Goal: Information Seeking & Learning: Check status

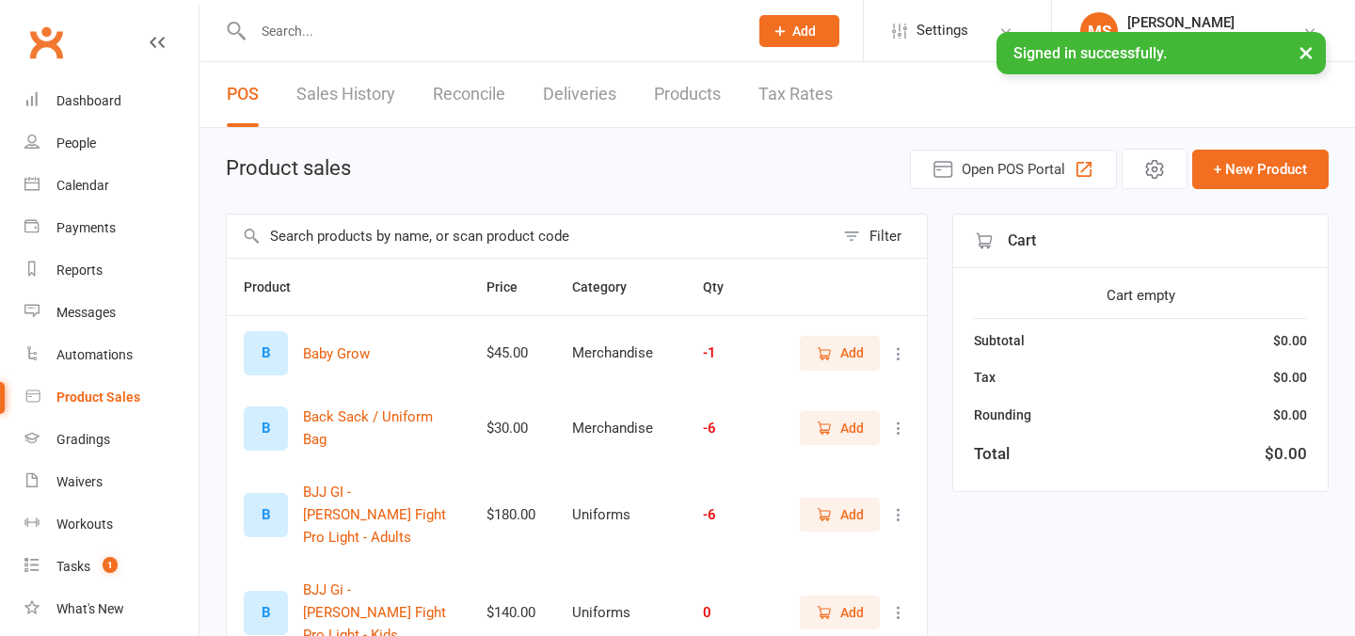
select select "100"
click at [353, 34] on input "text" at bounding box center [490, 31] width 487 height 26
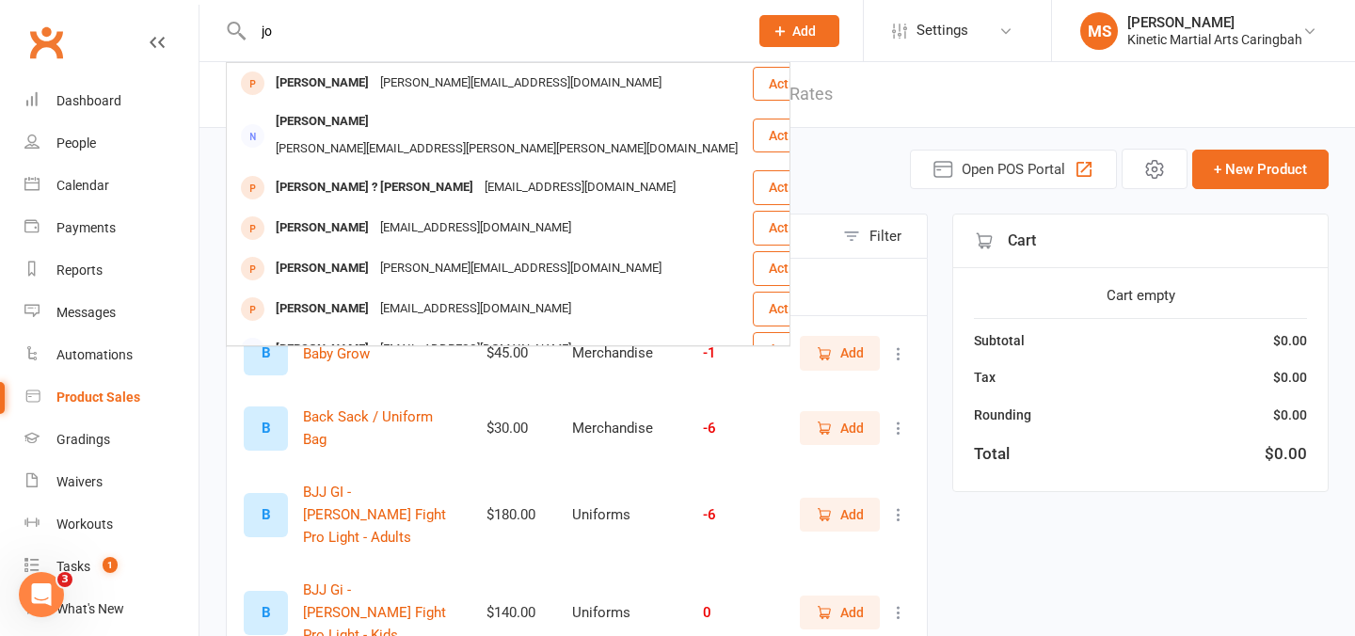
type input "j"
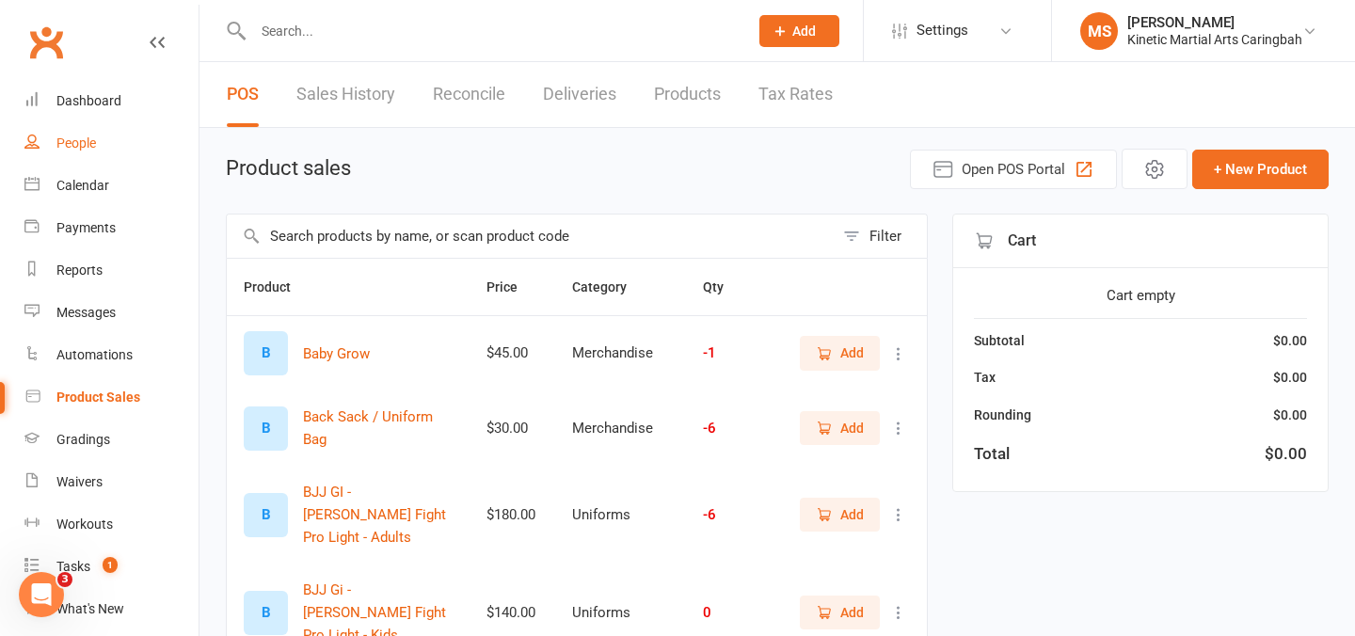
click at [76, 153] on link "People" at bounding box center [111, 143] width 174 height 42
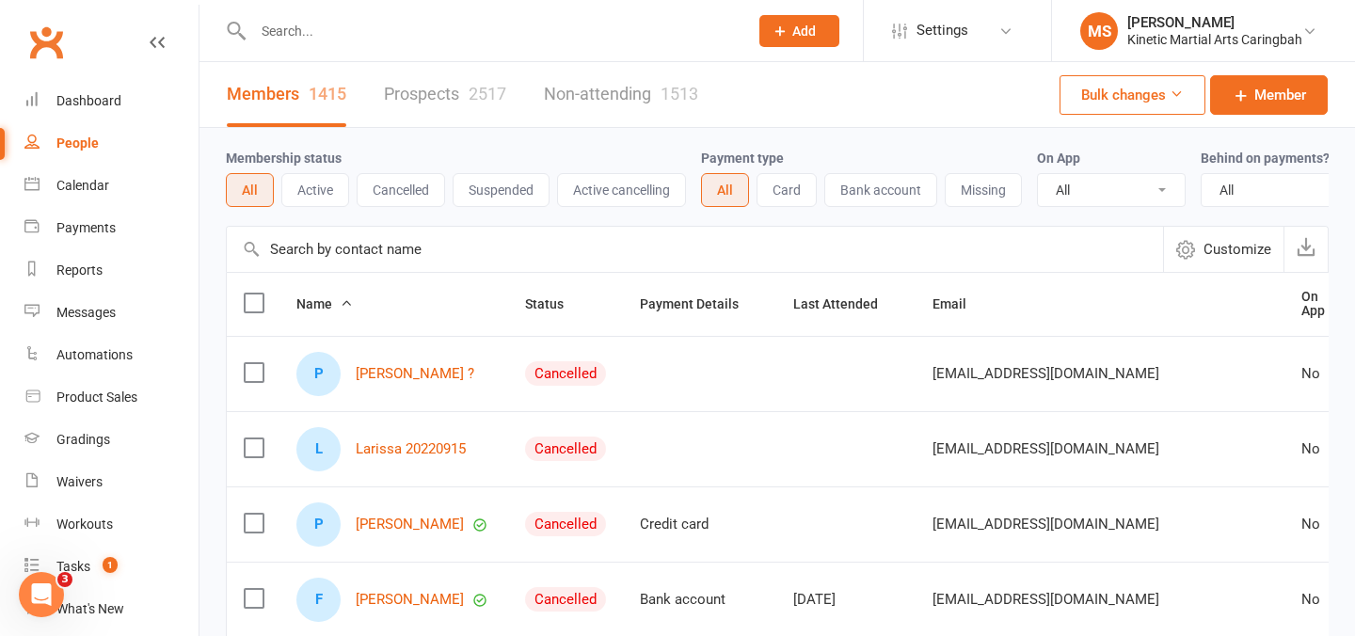
click at [534, 35] on input "text" at bounding box center [490, 31] width 487 height 26
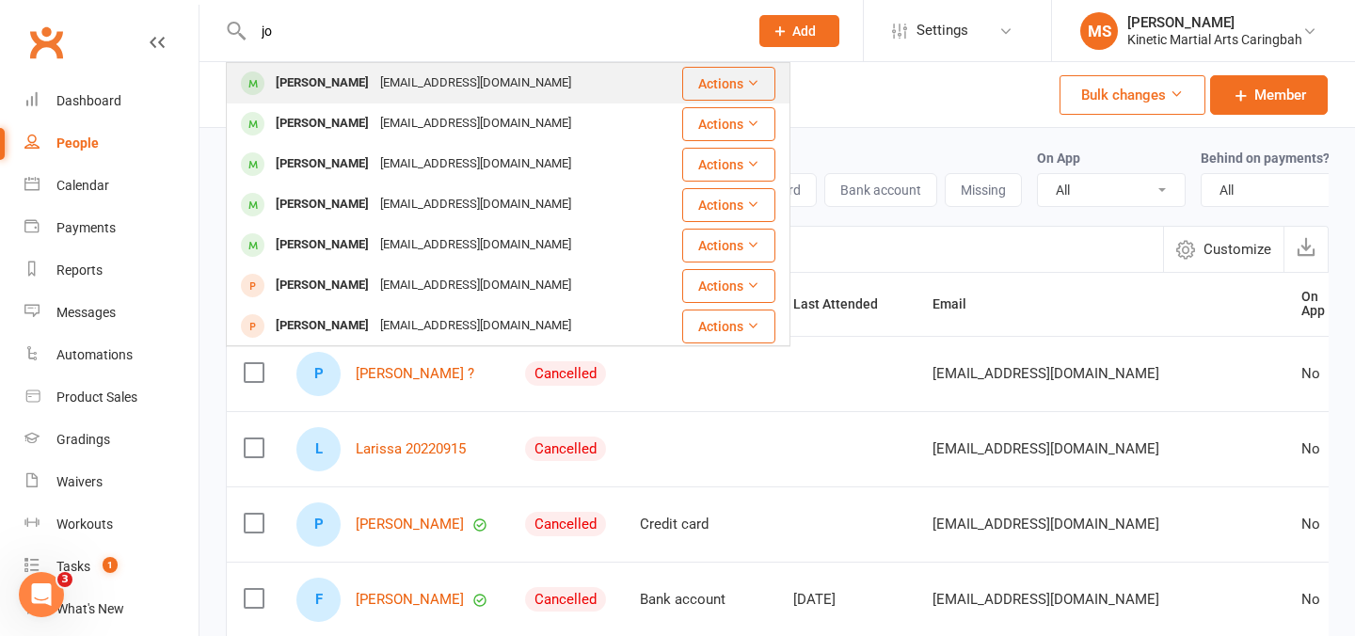
type input "jo"
click at [451, 87] on div "[EMAIL_ADDRESS][DOMAIN_NAME]" at bounding box center [475, 83] width 202 height 27
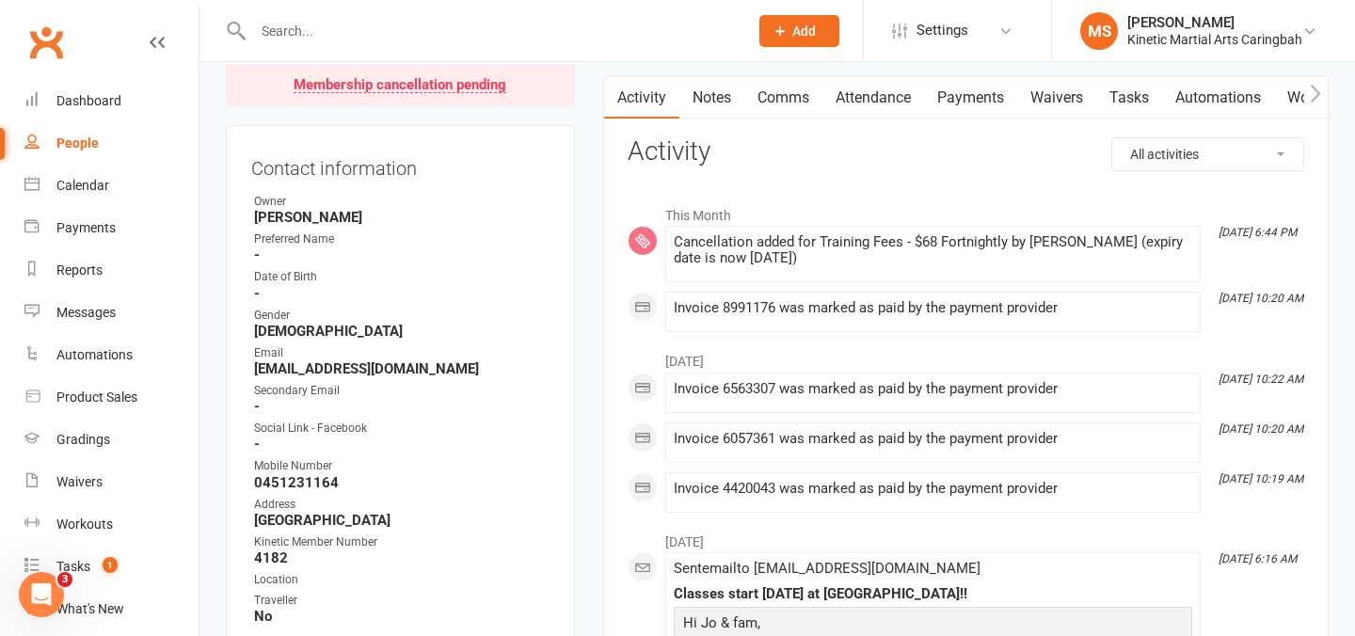
scroll to position [162, 0]
click at [958, 104] on link "Payments" at bounding box center [970, 99] width 93 height 43
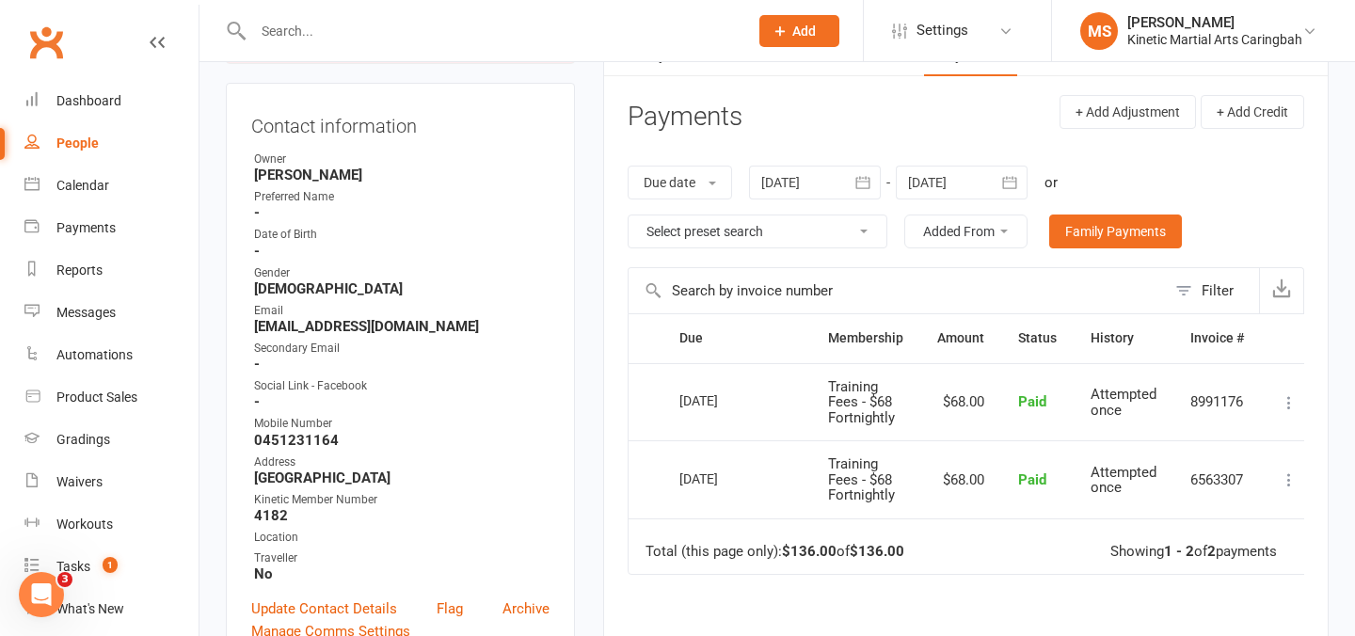
scroll to position [199, 0]
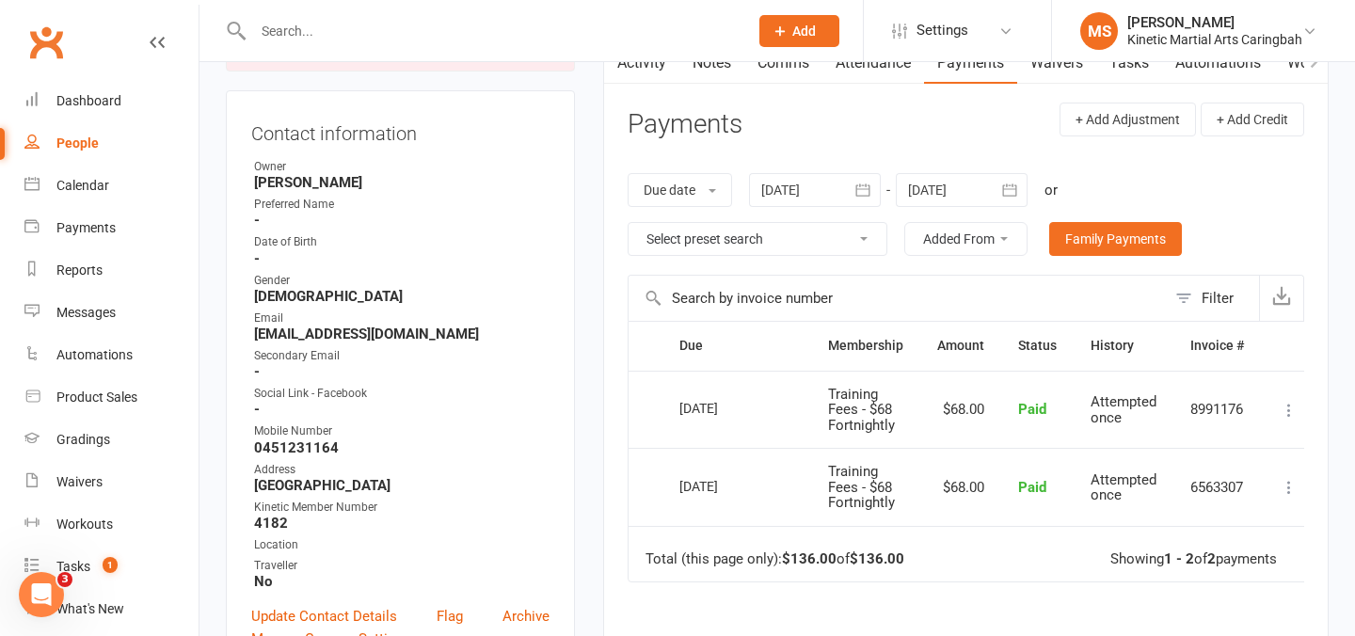
click at [835, 192] on div at bounding box center [815, 190] width 132 height 34
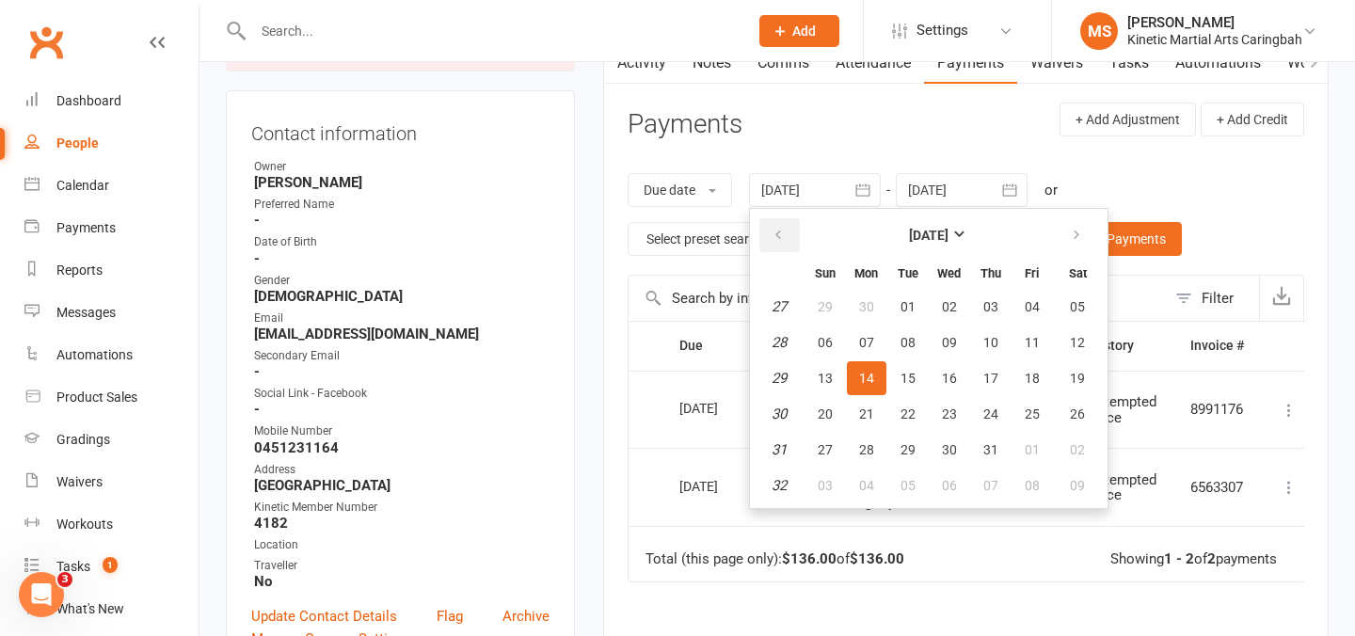
click at [773, 239] on icon "button" at bounding box center [778, 235] width 13 height 15
click at [827, 348] on span "02" at bounding box center [825, 342] width 15 height 15
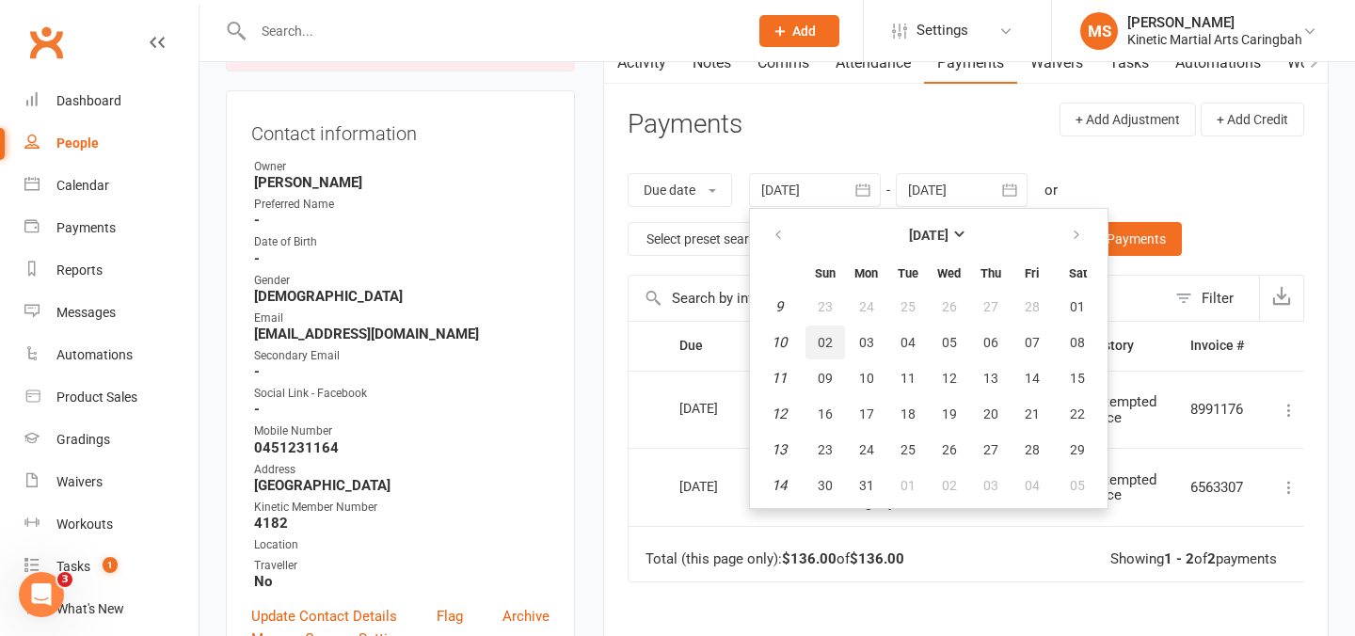
type input "[DATE]"
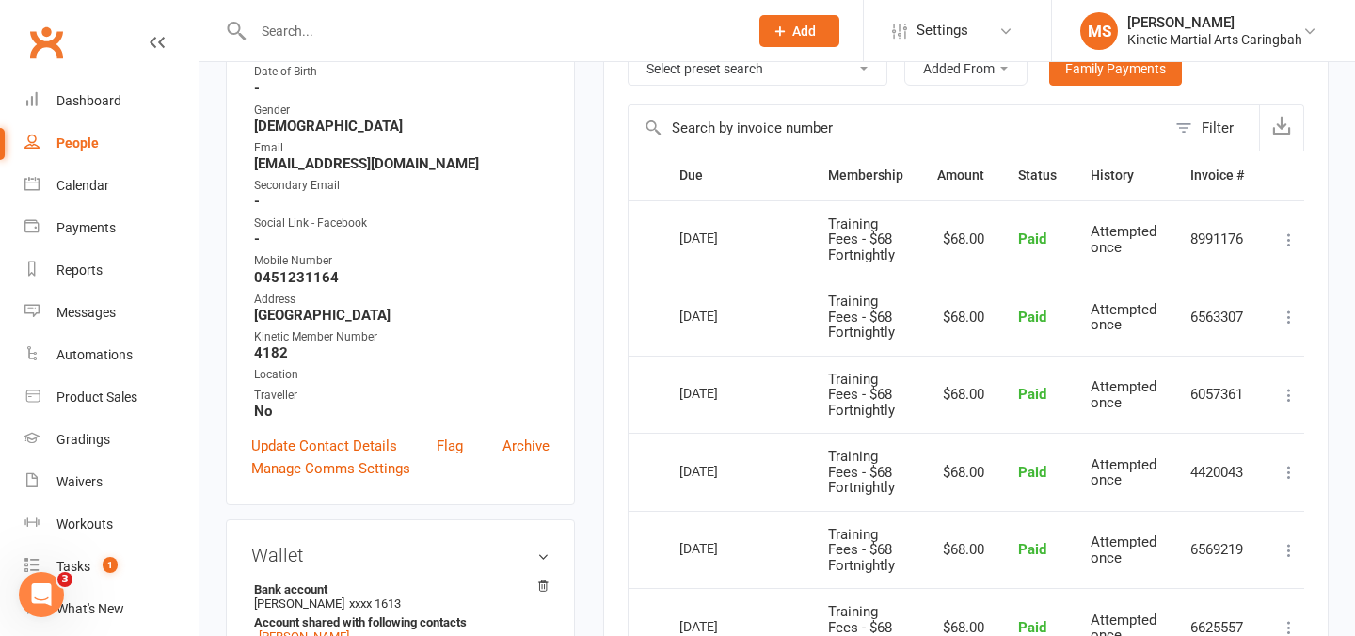
scroll to position [361, 0]
